Goal: Check status: Check status

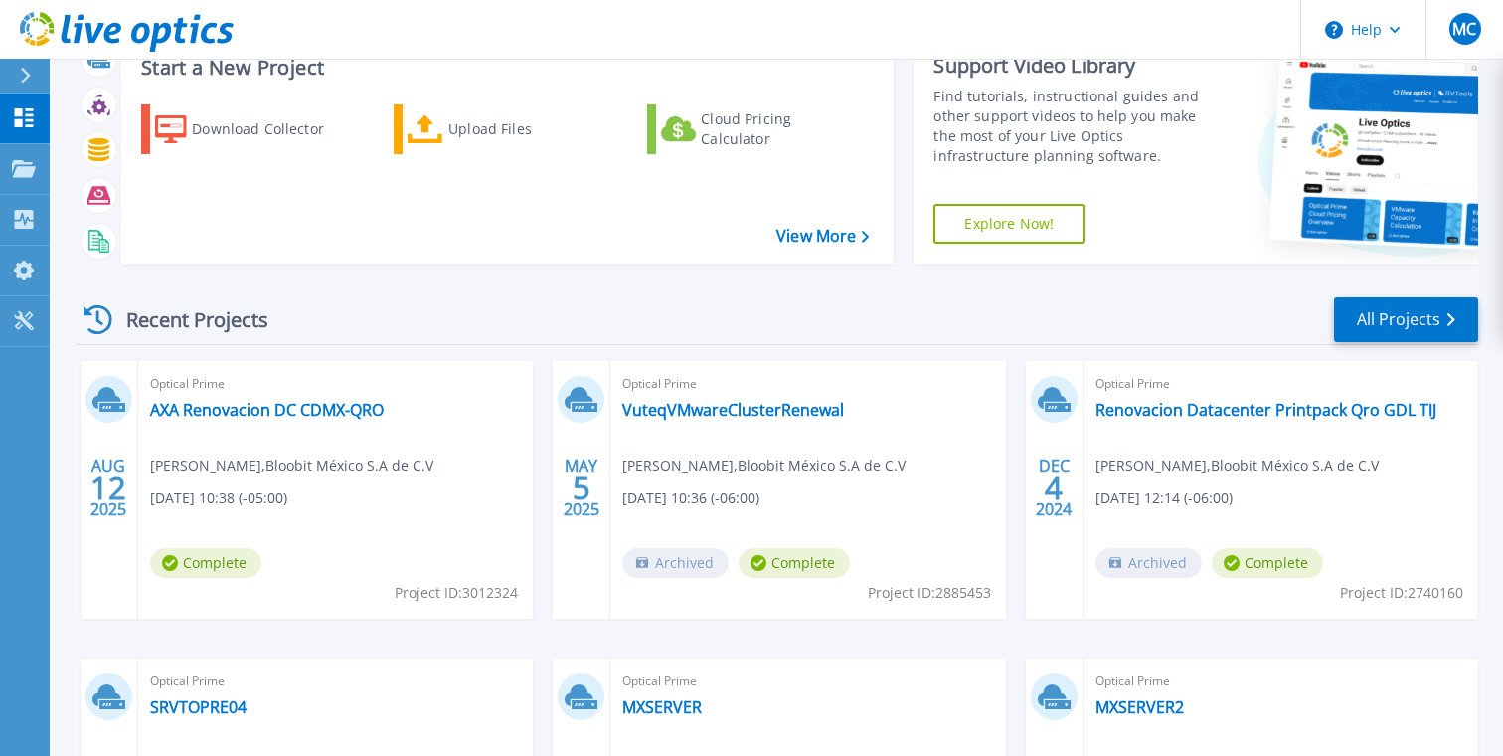
scroll to position [99, 0]
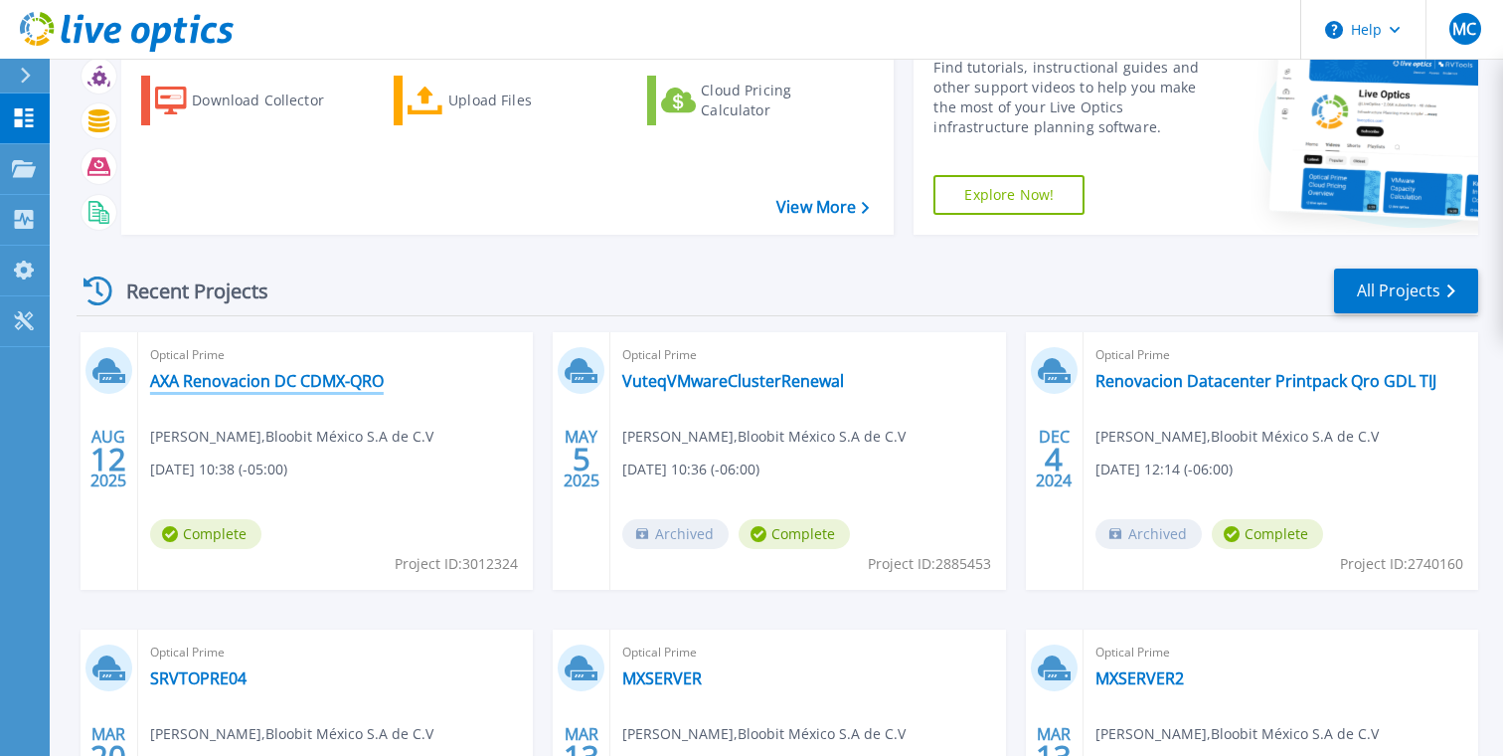
click at [230, 387] on link "AXA Renovacion DC CDMX-QRO" at bounding box center [267, 381] width 234 height 20
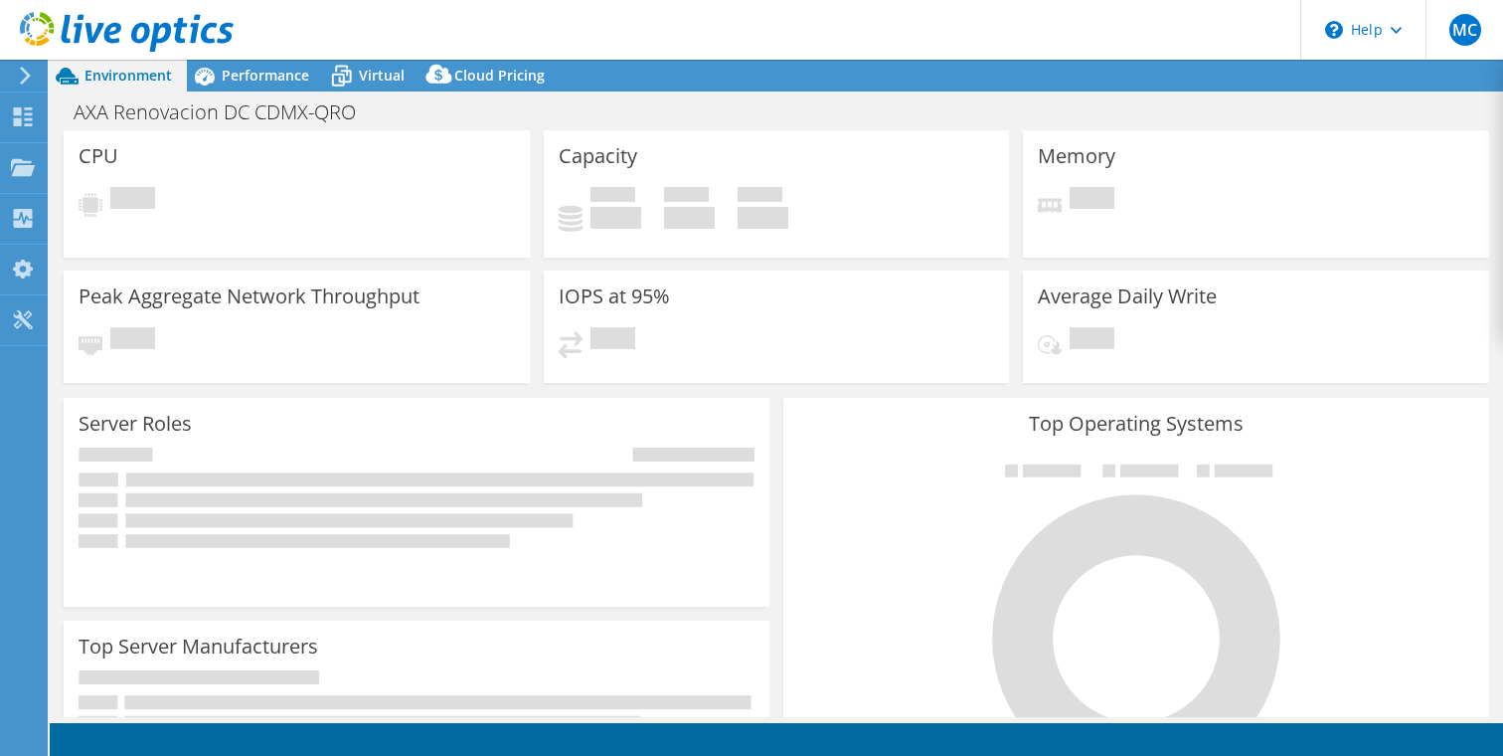
select select "USD"
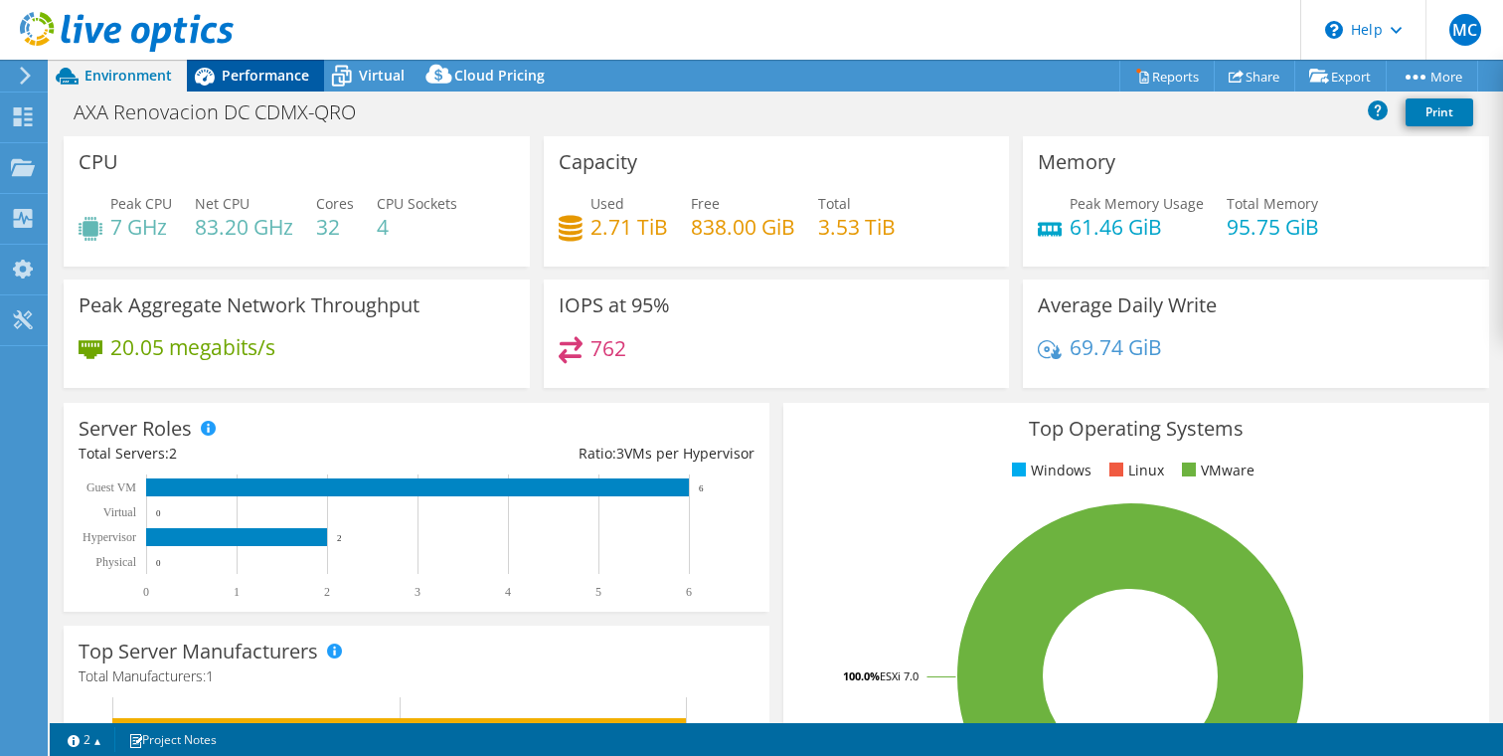
click at [215, 80] on icon at bounding box center [204, 76] width 35 height 35
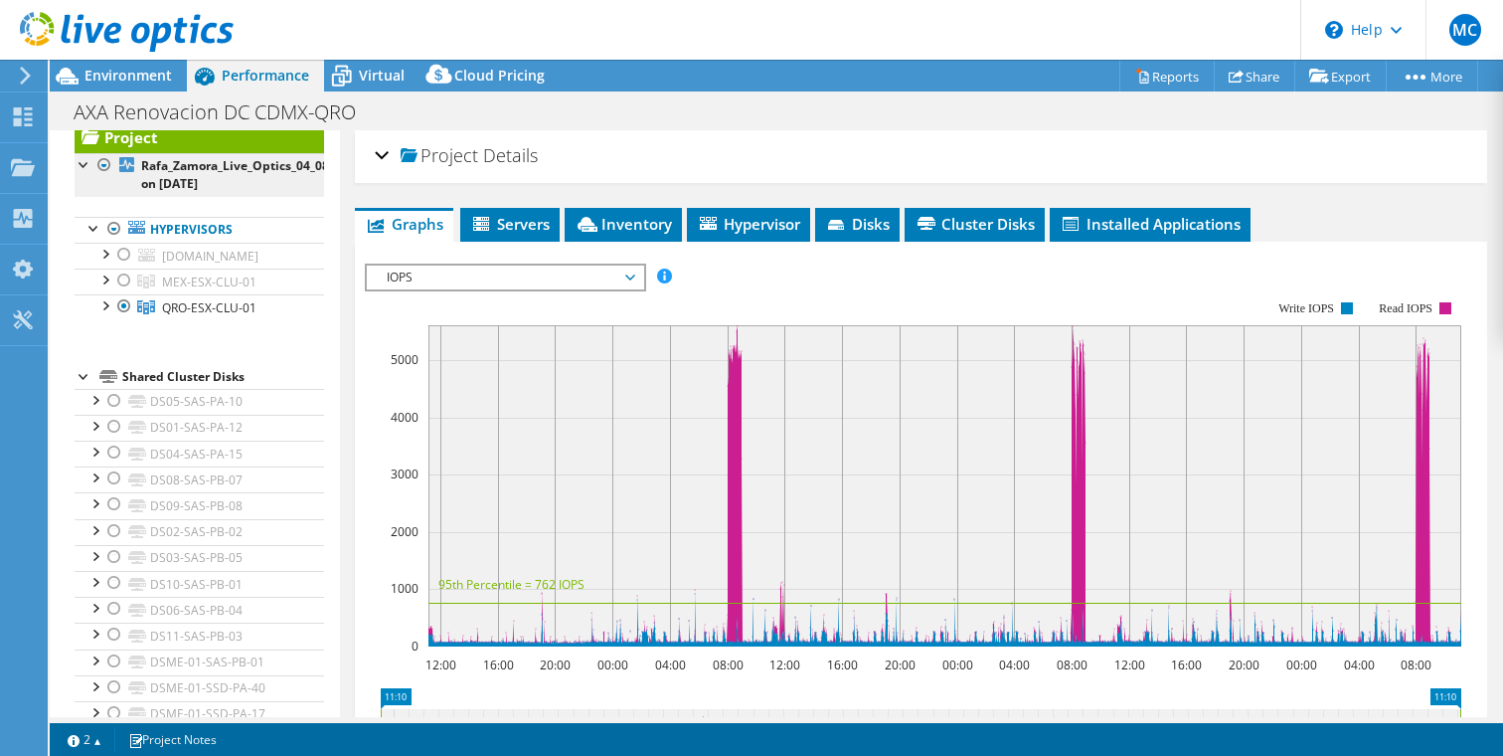
scroll to position [79, 0]
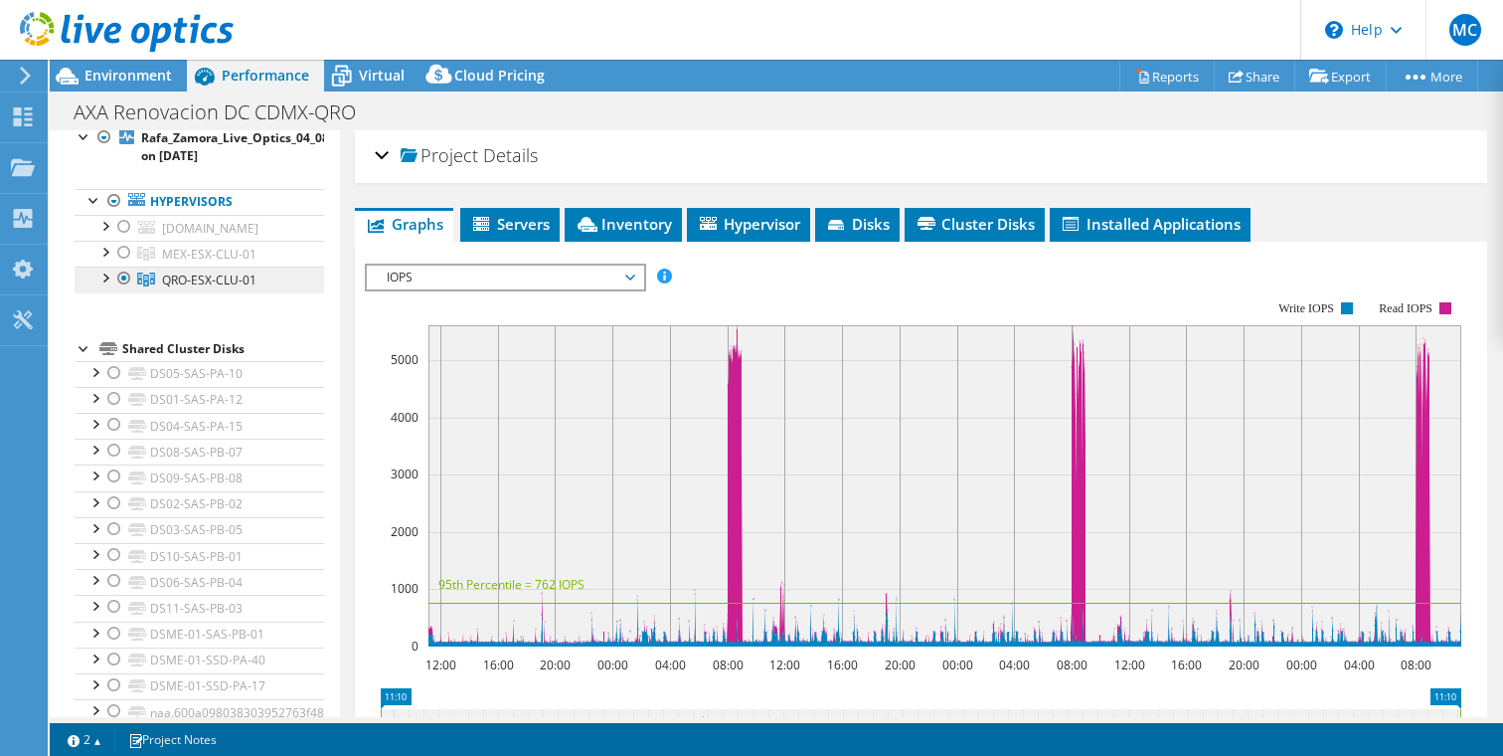
click at [209, 262] on span "QRO-ESX-CLU-01" at bounding box center [209, 254] width 94 height 17
